Goal: Task Accomplishment & Management: Complete application form

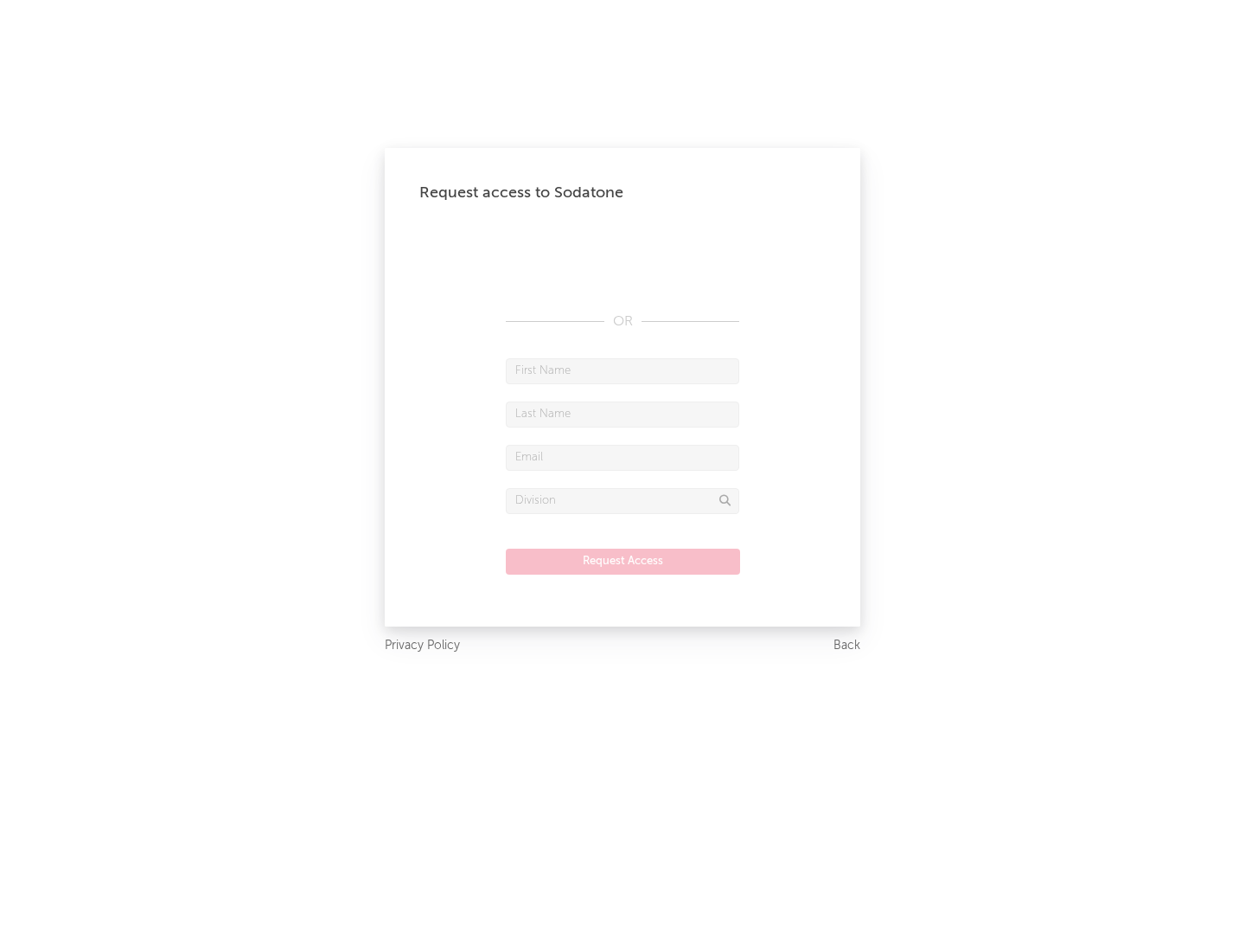
click at [623, 370] on input "text" at bounding box center [623, 371] width 234 height 26
type input "[PERSON_NAME]"
click at [623, 413] on input "text" at bounding box center [623, 414] width 234 height 26
type input "[PERSON_NAME]"
click at [623, 457] on input "text" at bounding box center [623, 458] width 234 height 26
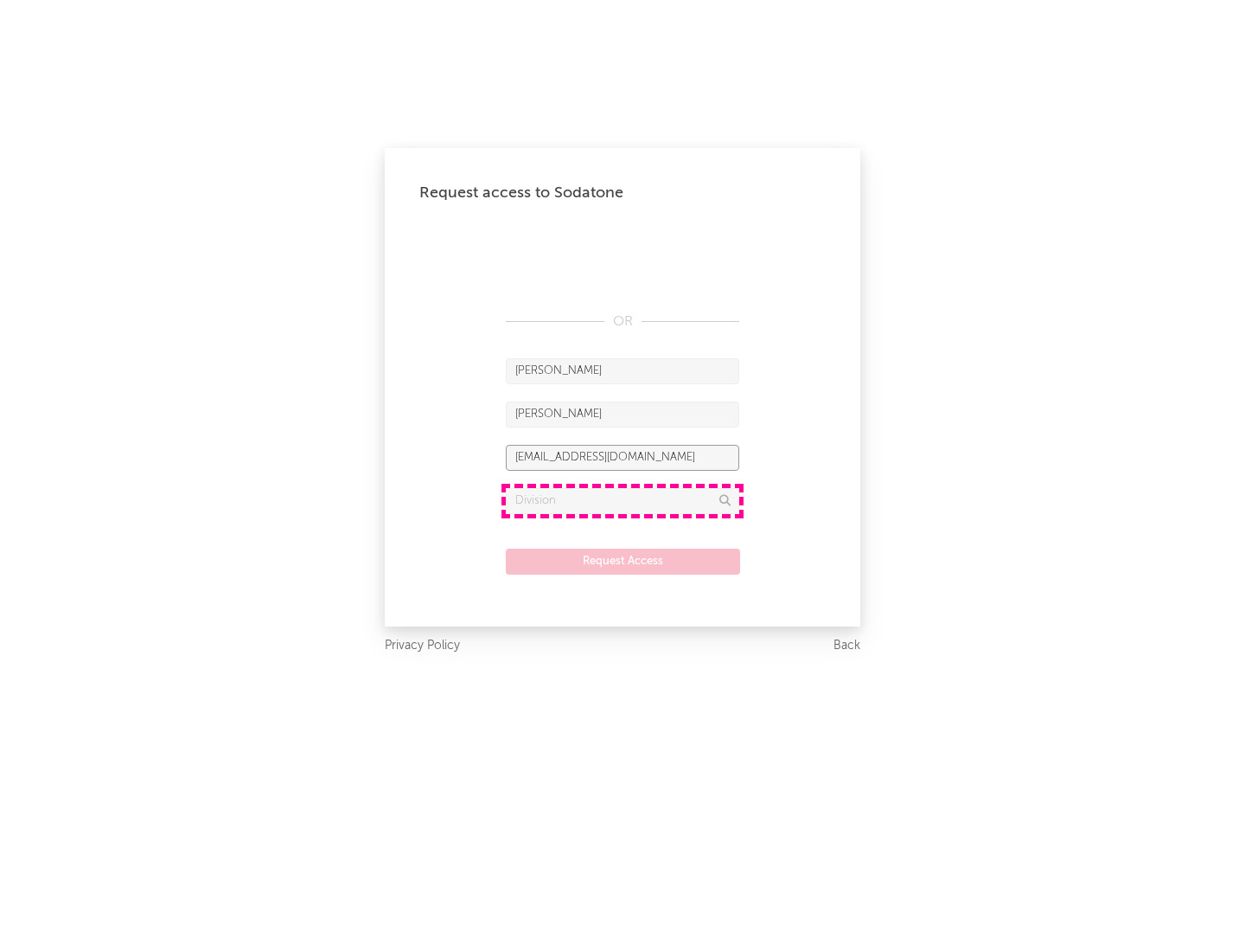
type input "[EMAIL_ADDRESS][DOMAIN_NAME]"
click at [623, 500] on input "text" at bounding box center [623, 501] width 234 height 26
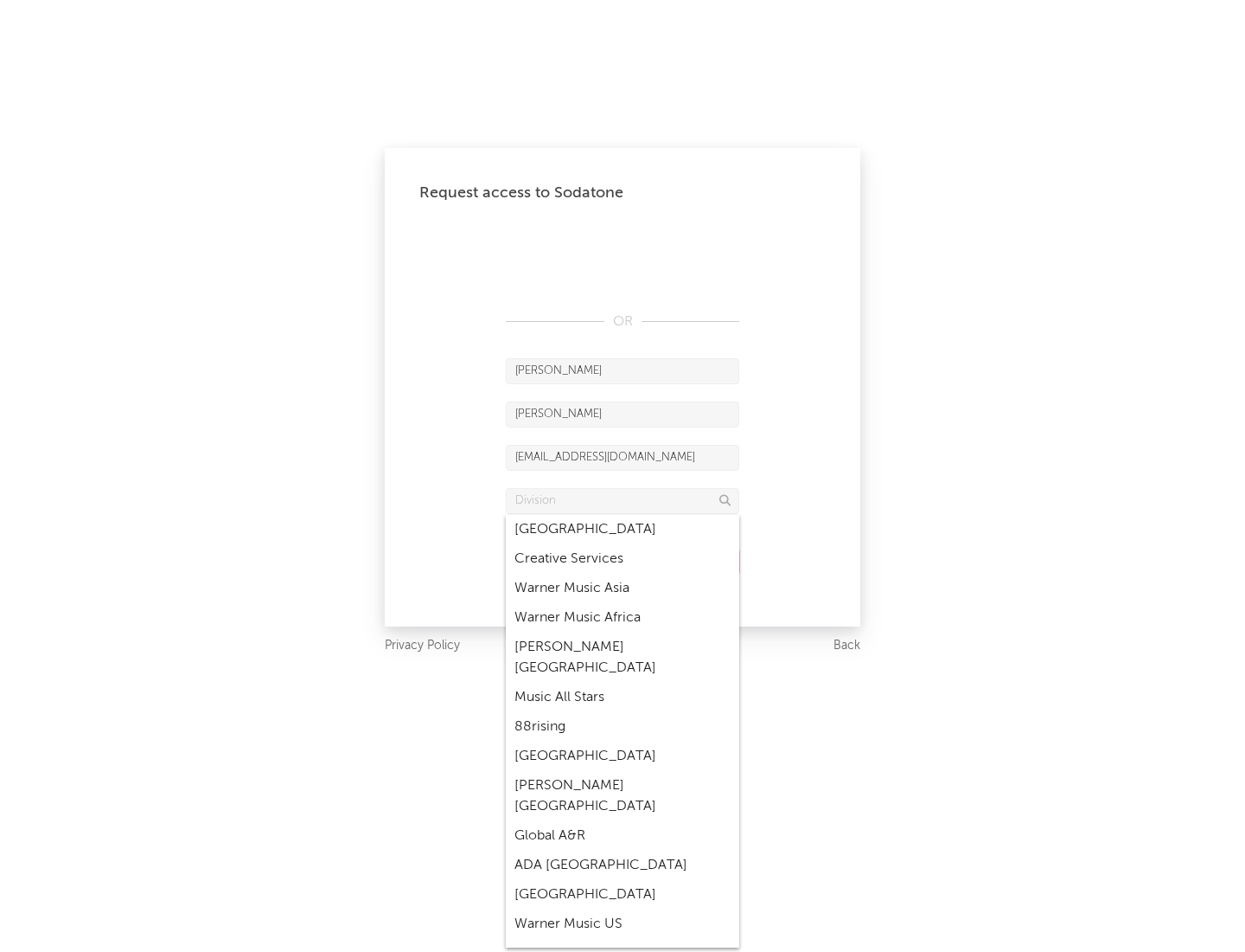
click at [623, 683] on div "Music All Stars" at bounding box center [623, 697] width 234 height 30
type input "Music All Stars"
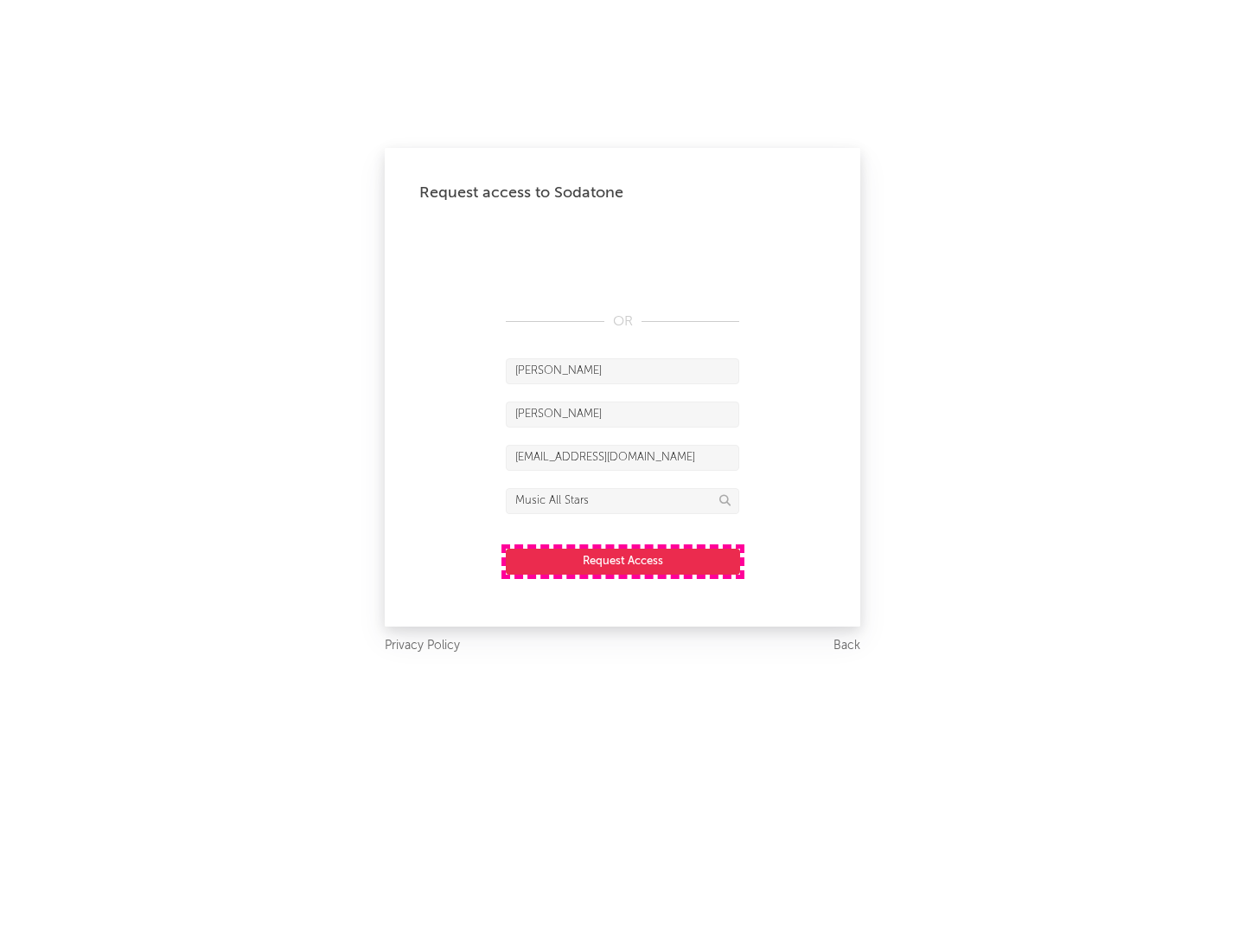
click at [623, 561] on button "Request Access" at bounding box center [623, 562] width 235 height 26
